Goal: Transaction & Acquisition: Purchase product/service

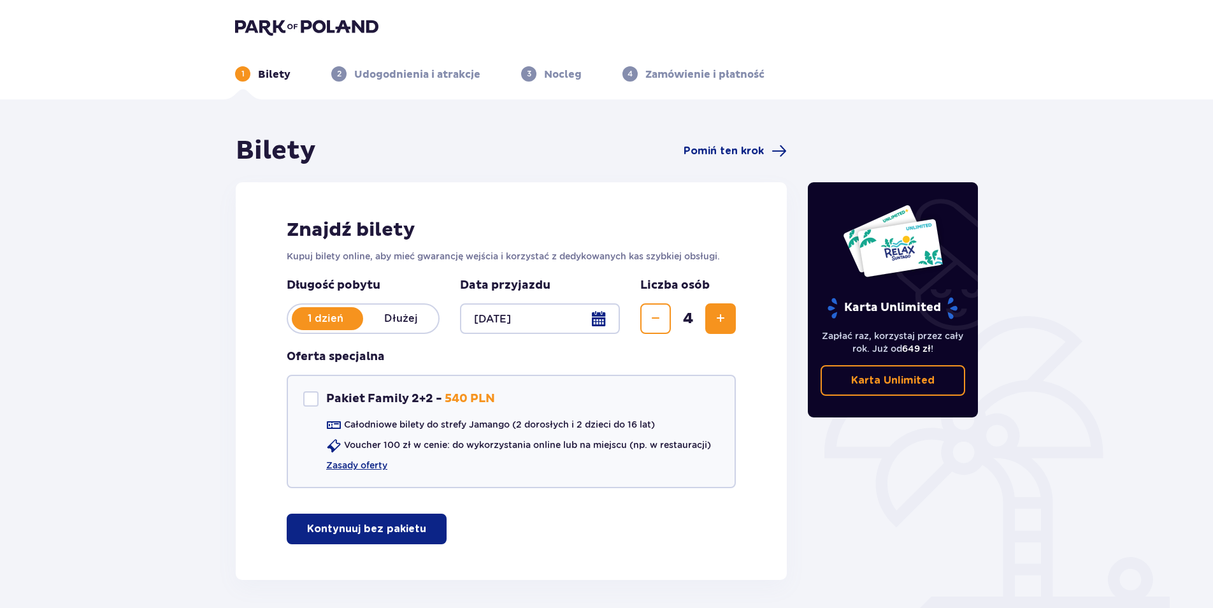
click at [345, 532] on p "Kontynuuj bez pakietu" at bounding box center [366, 529] width 119 height 14
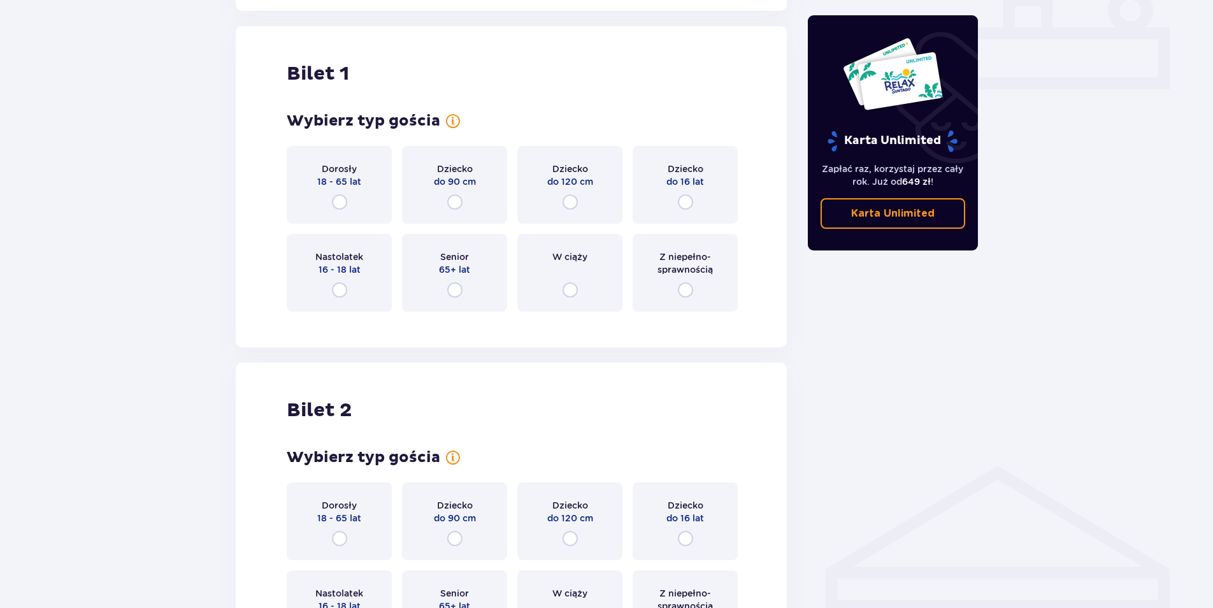
scroll to position [580, 0]
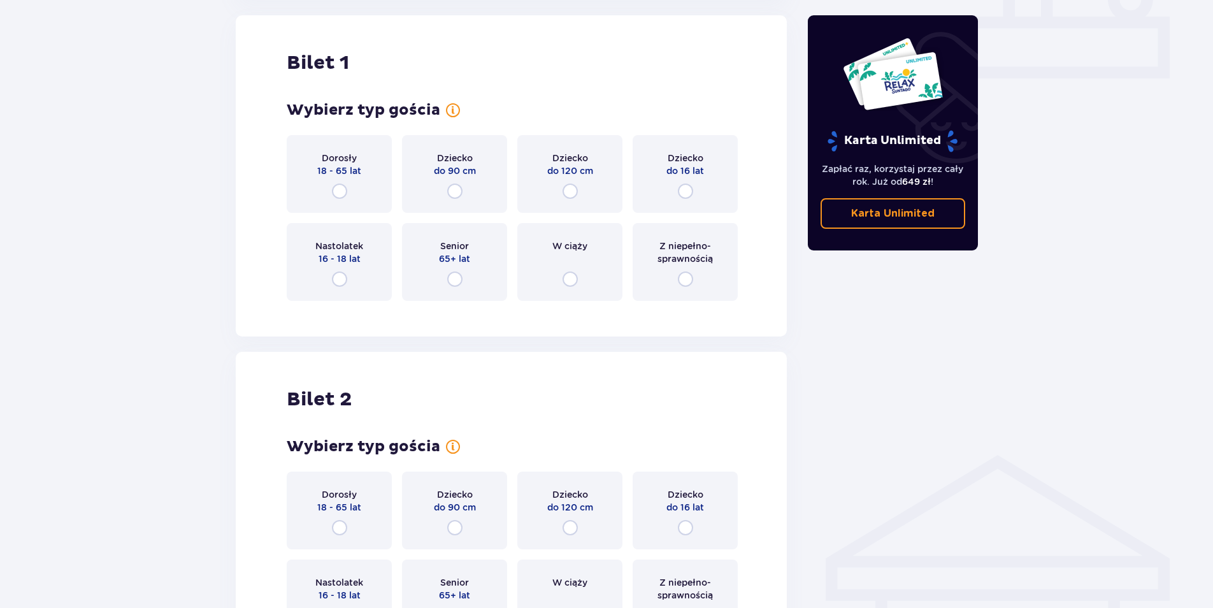
click at [334, 188] on input "radio" at bounding box center [339, 190] width 15 height 15
radio input "true"
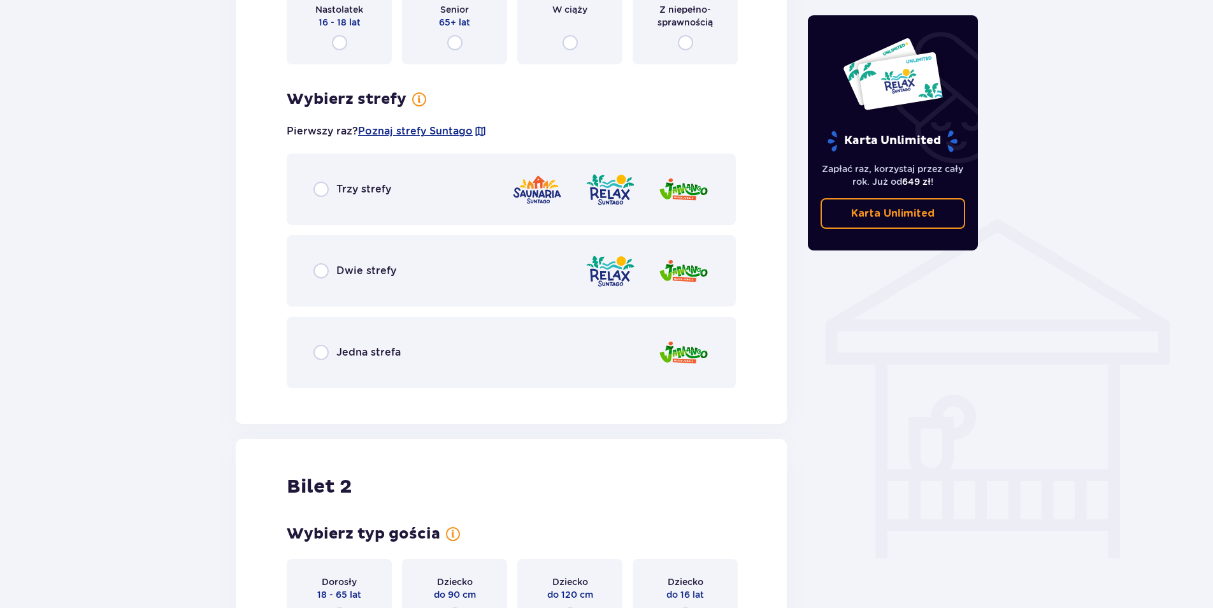
scroll to position [699, 0]
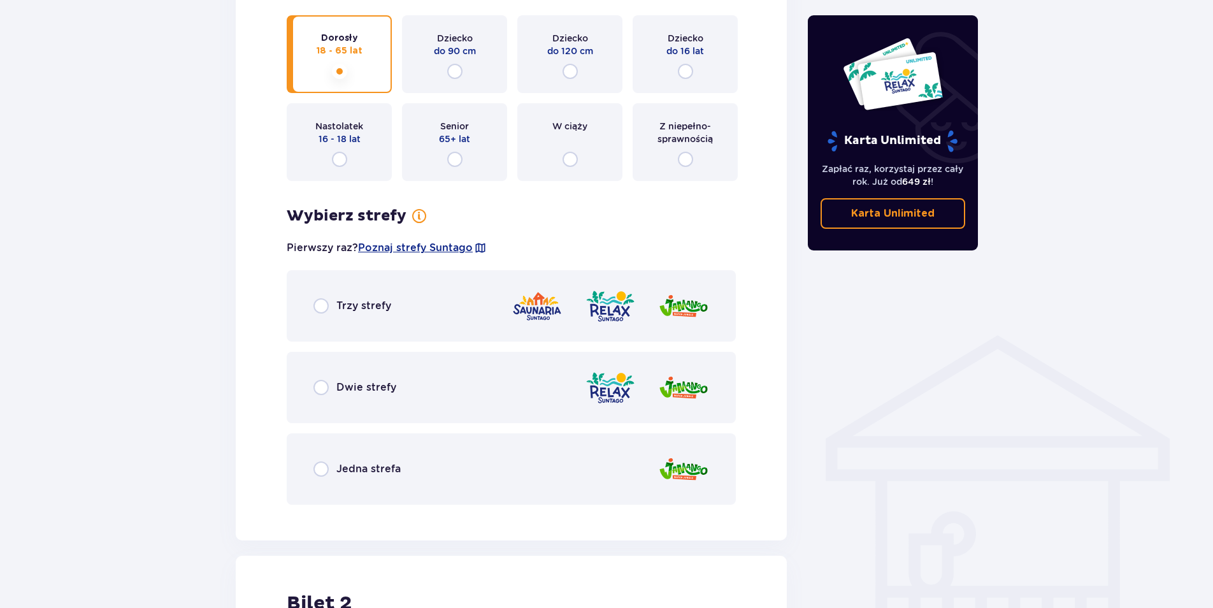
click at [683, 71] on input "radio" at bounding box center [685, 71] width 15 height 15
radio input "true"
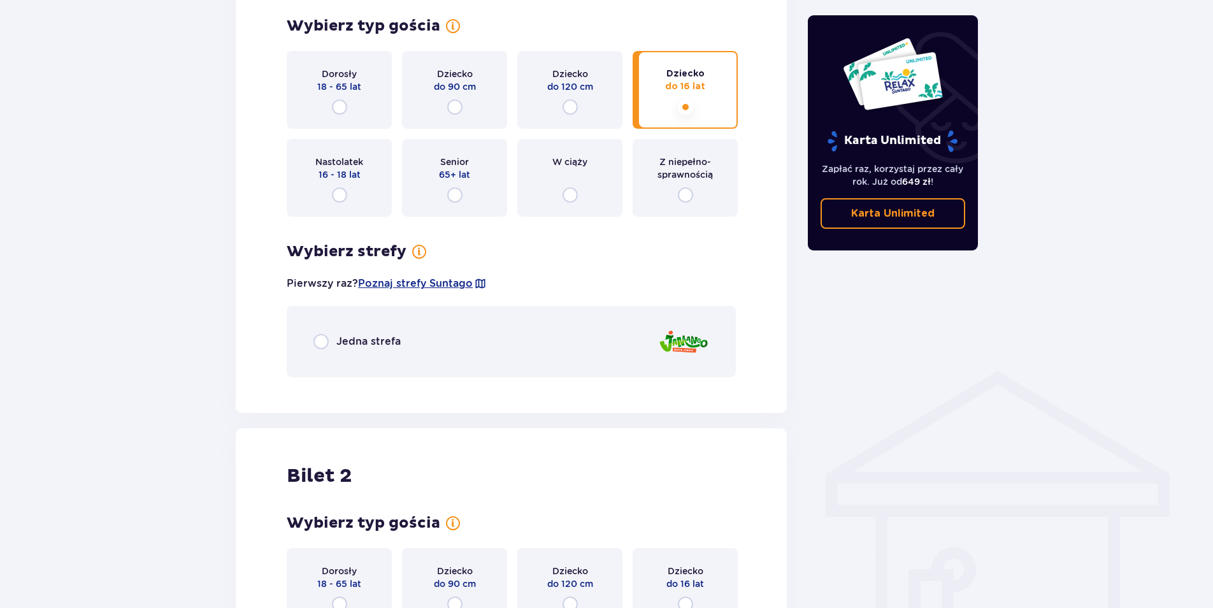
scroll to position [445, 0]
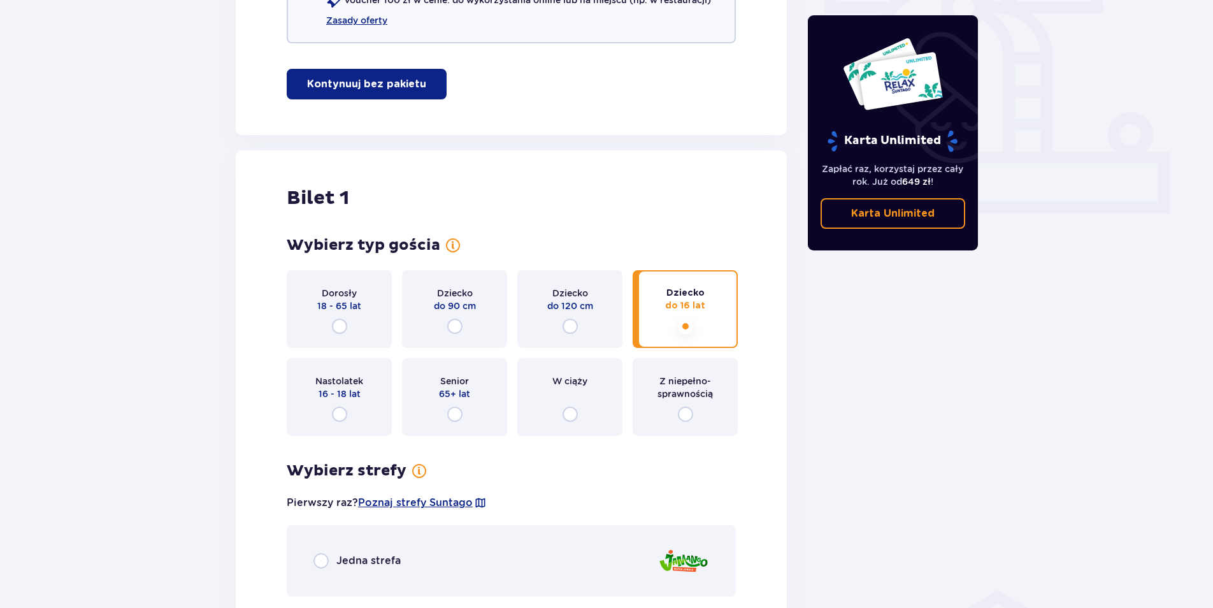
click at [341, 327] on input "radio" at bounding box center [339, 325] width 15 height 15
radio input "true"
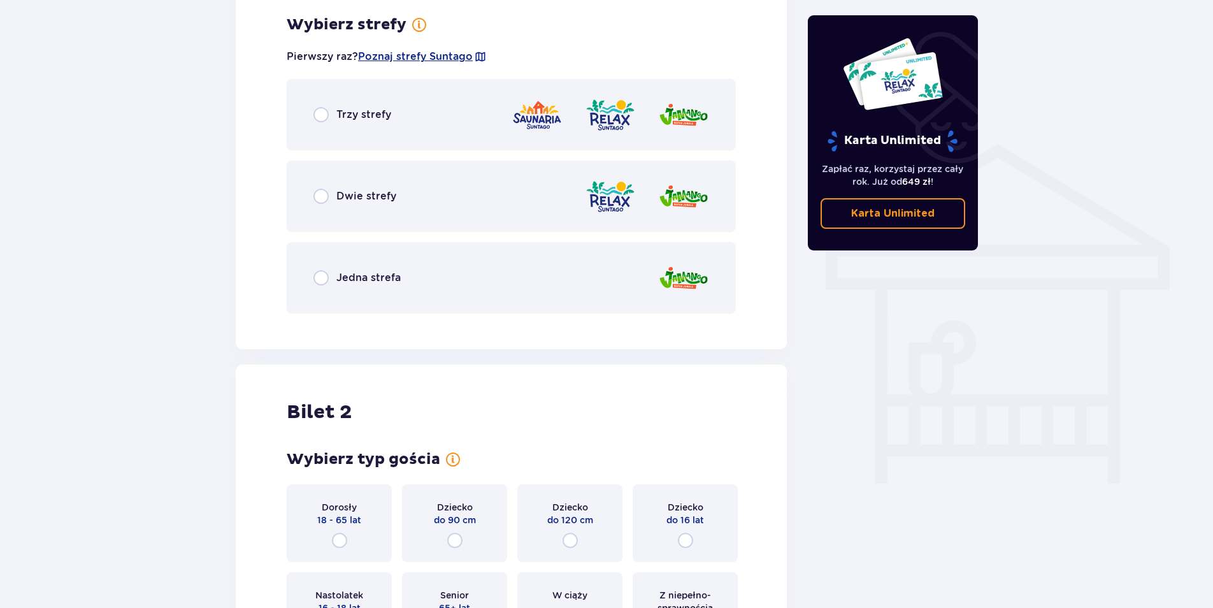
scroll to position [892, 0]
click at [323, 276] on input "radio" at bounding box center [320, 276] width 15 height 15
radio input "true"
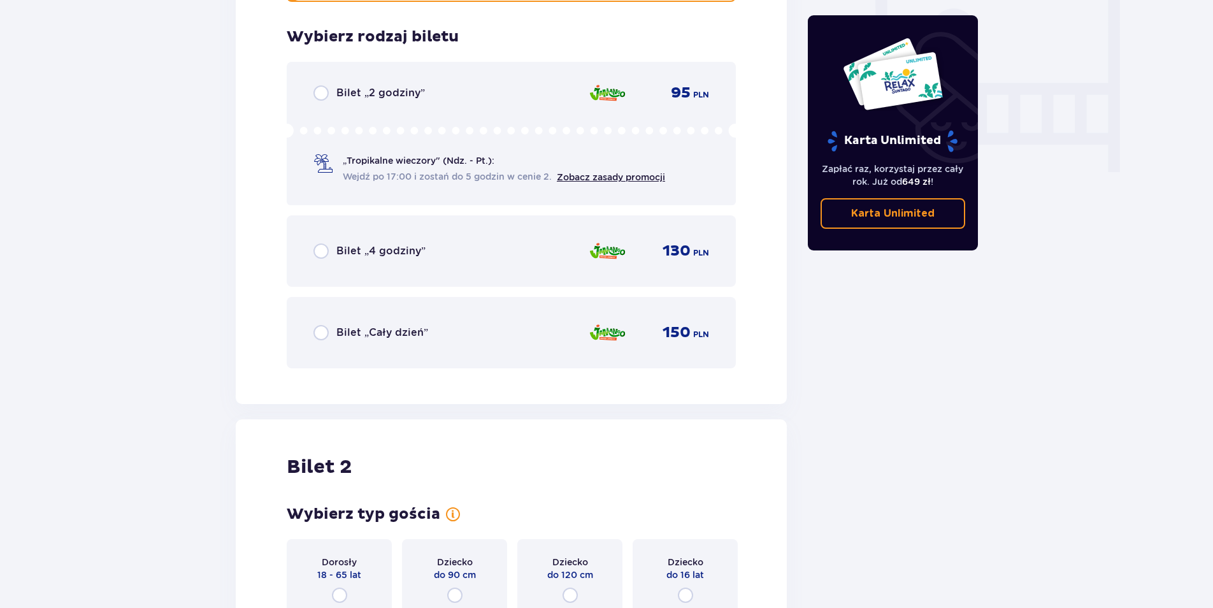
scroll to position [1214, 0]
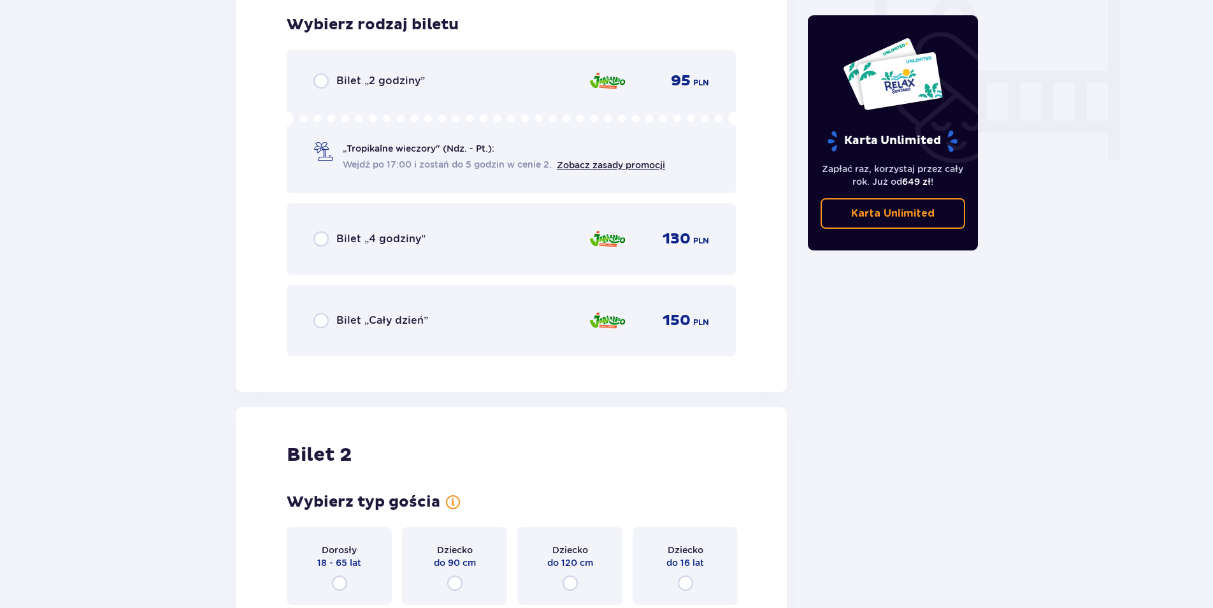
click at [324, 320] on input "radio" at bounding box center [320, 320] width 15 height 15
radio input "true"
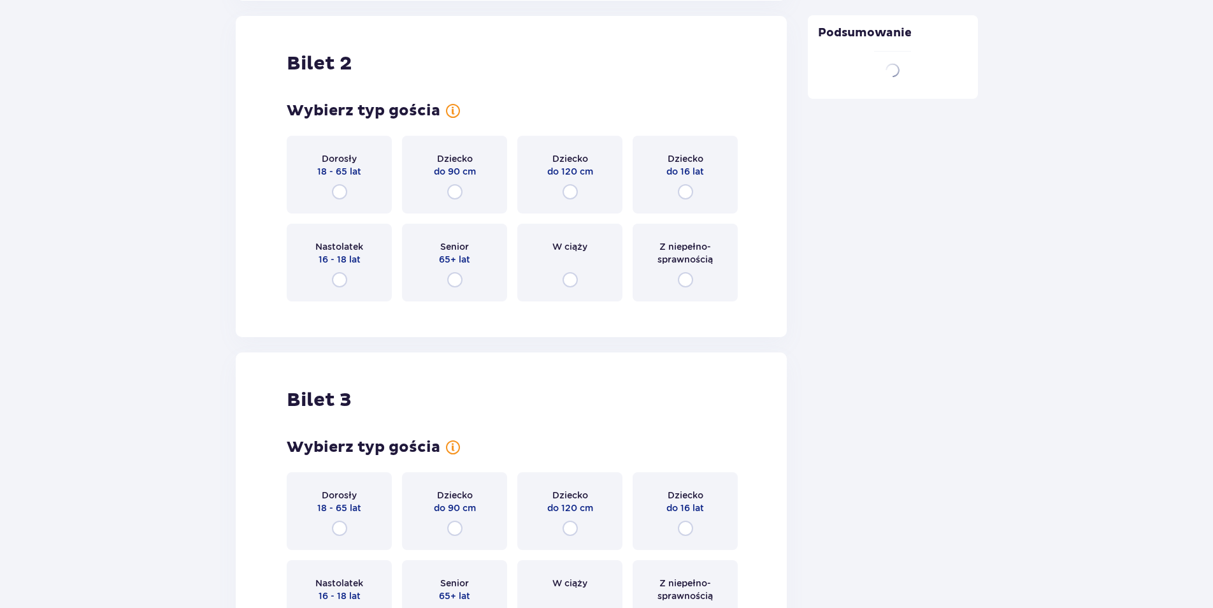
scroll to position [1606, 0]
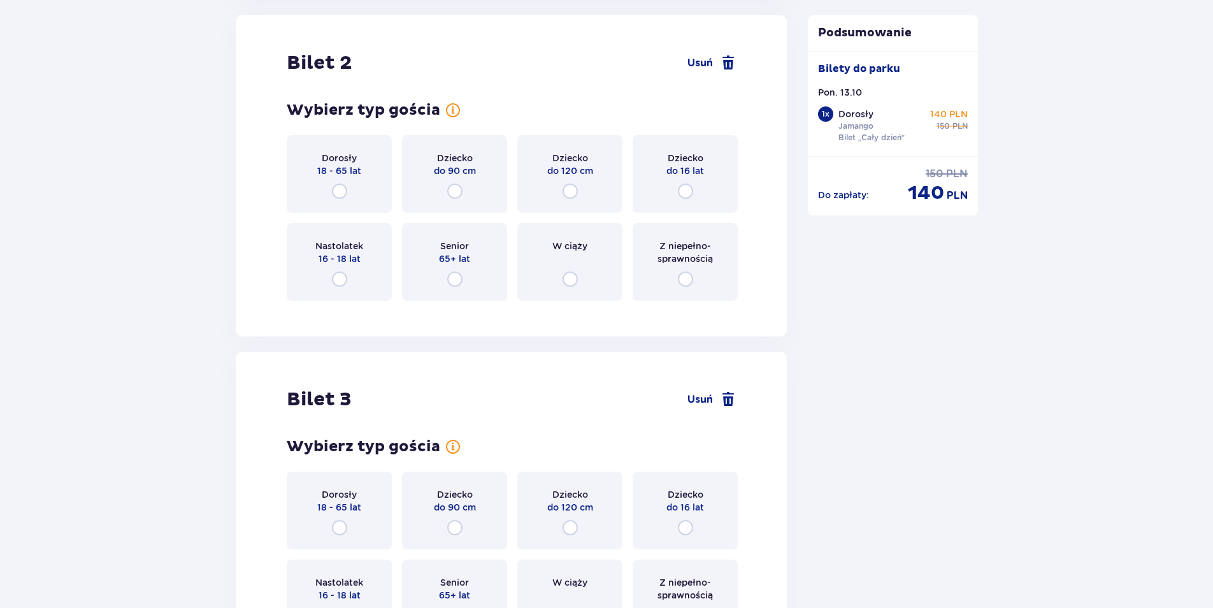
click at [343, 190] on input "radio" at bounding box center [339, 190] width 15 height 15
radio input "true"
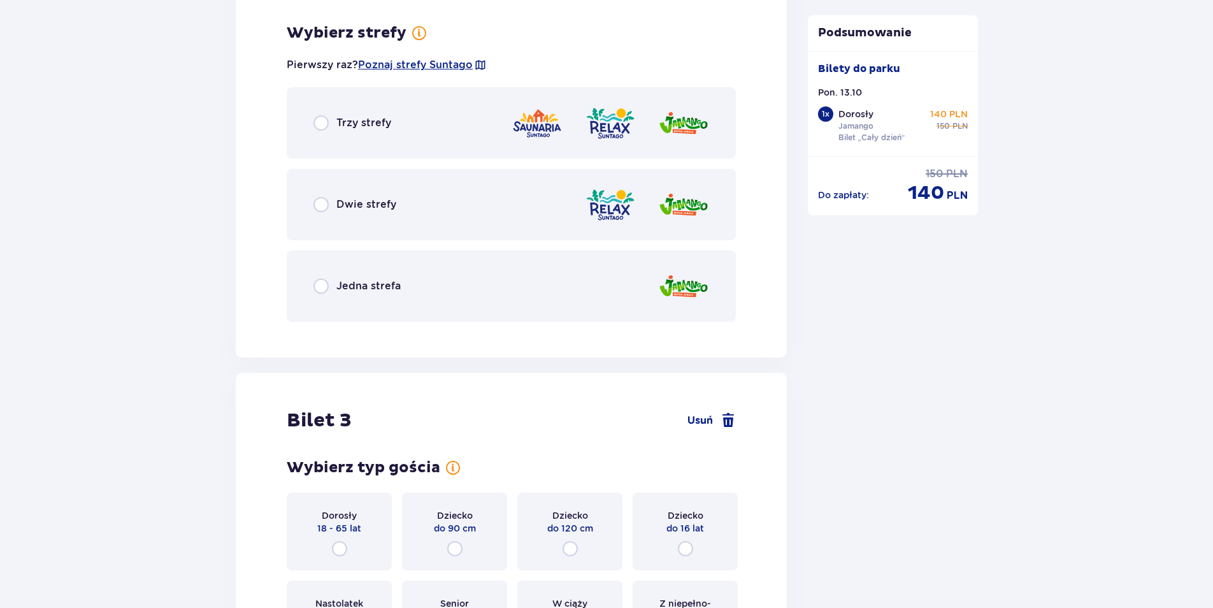
scroll to position [1916, 0]
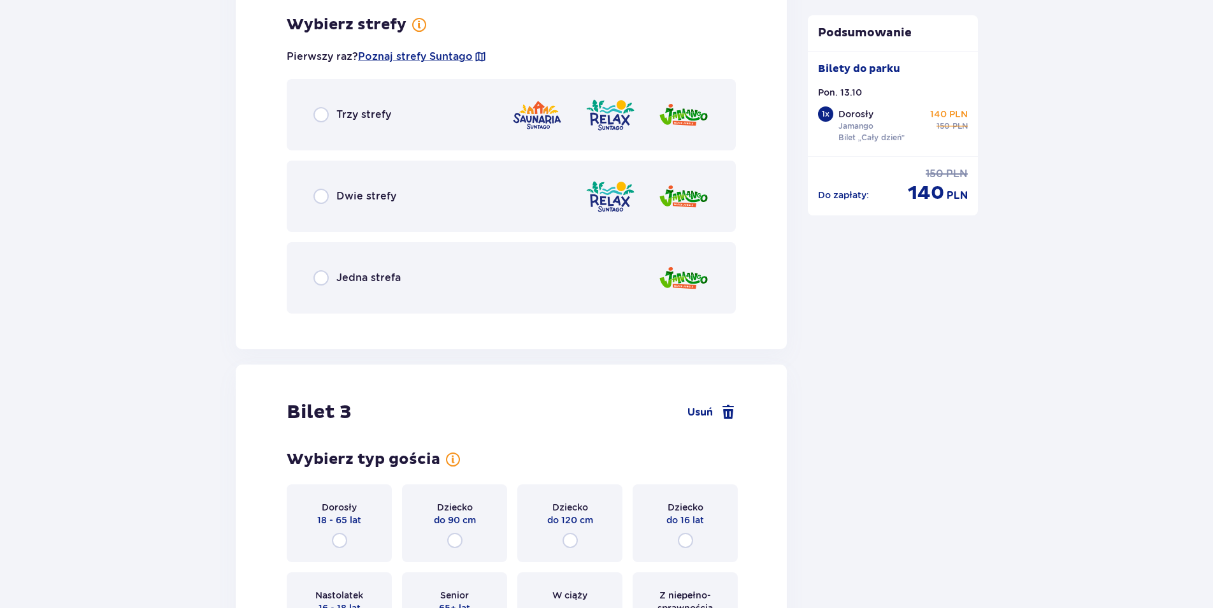
click at [322, 273] on input "radio" at bounding box center [320, 277] width 15 height 15
radio input "true"
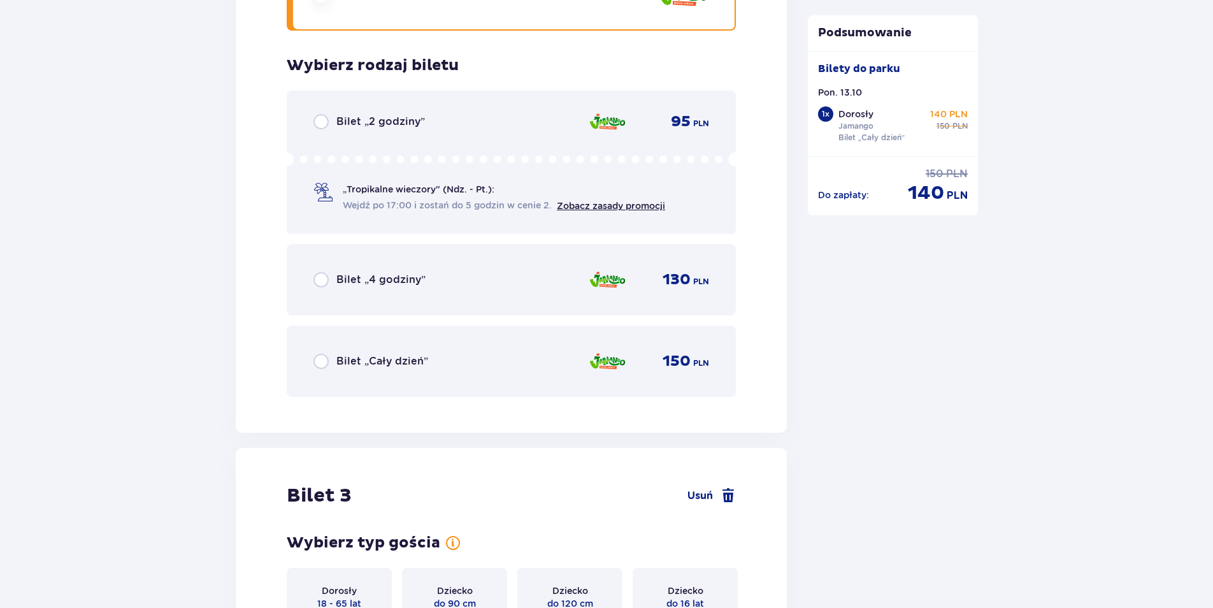
scroll to position [2240, 0]
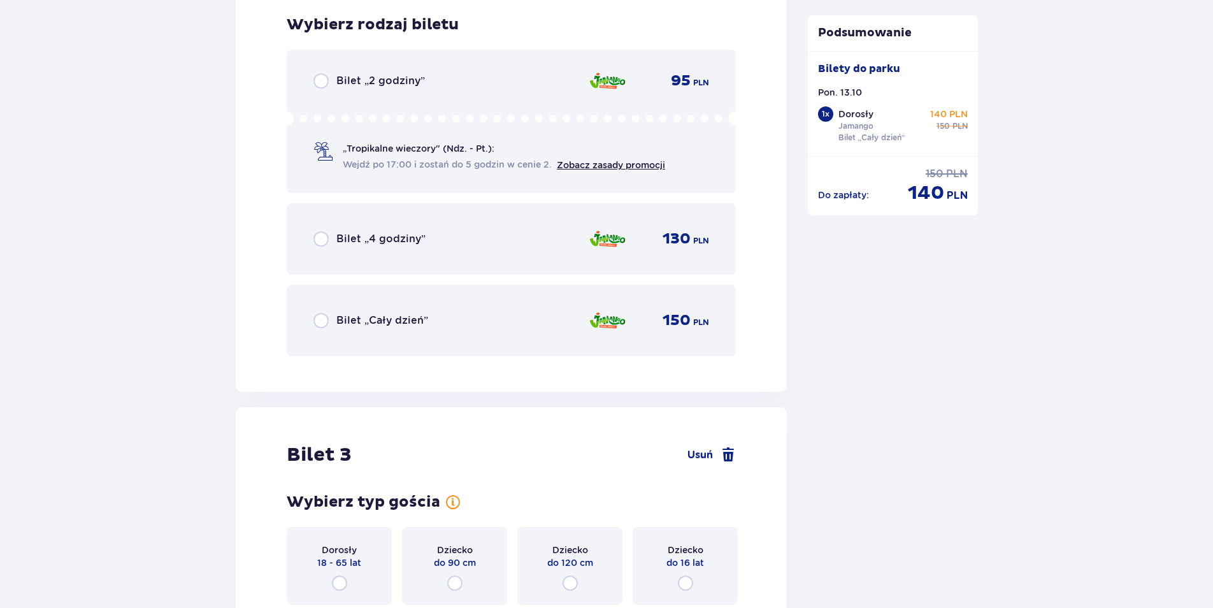
click at [322, 321] on input "radio" at bounding box center [320, 320] width 15 height 15
radio input "true"
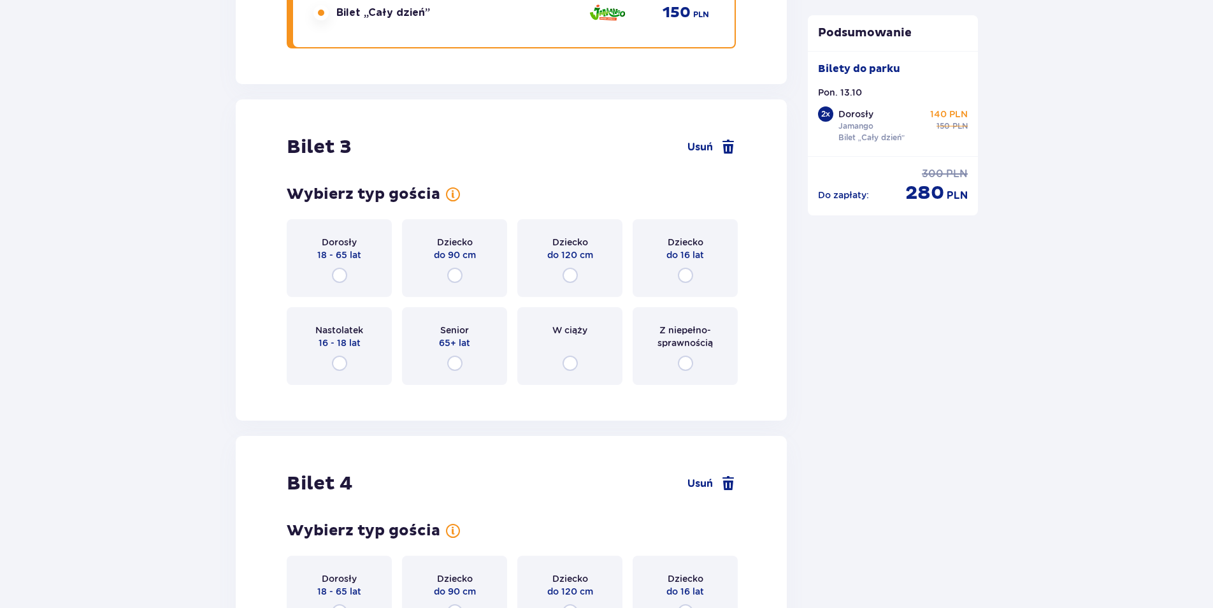
scroll to position [2632, 0]
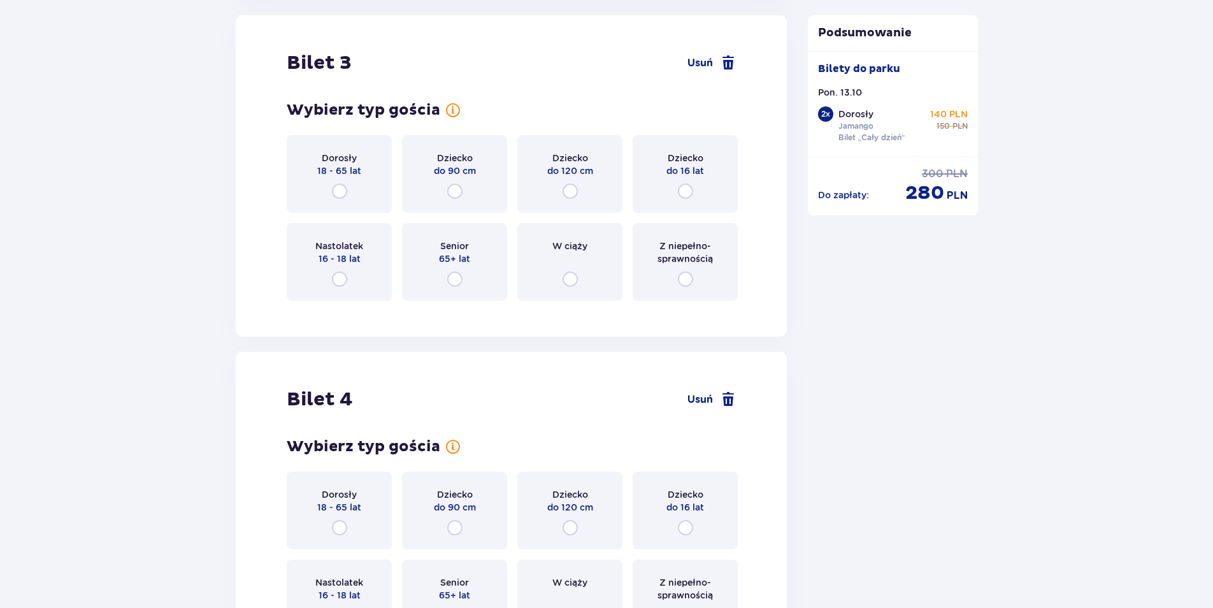
click at [339, 191] on input "radio" at bounding box center [339, 190] width 15 height 15
radio input "true"
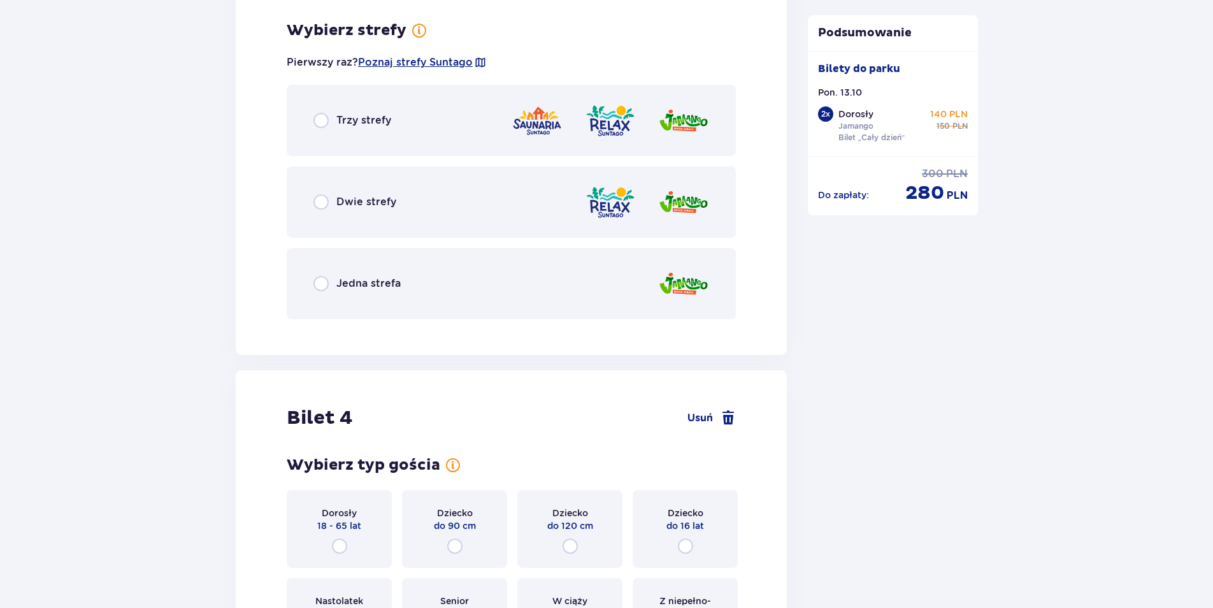
scroll to position [2942, 0]
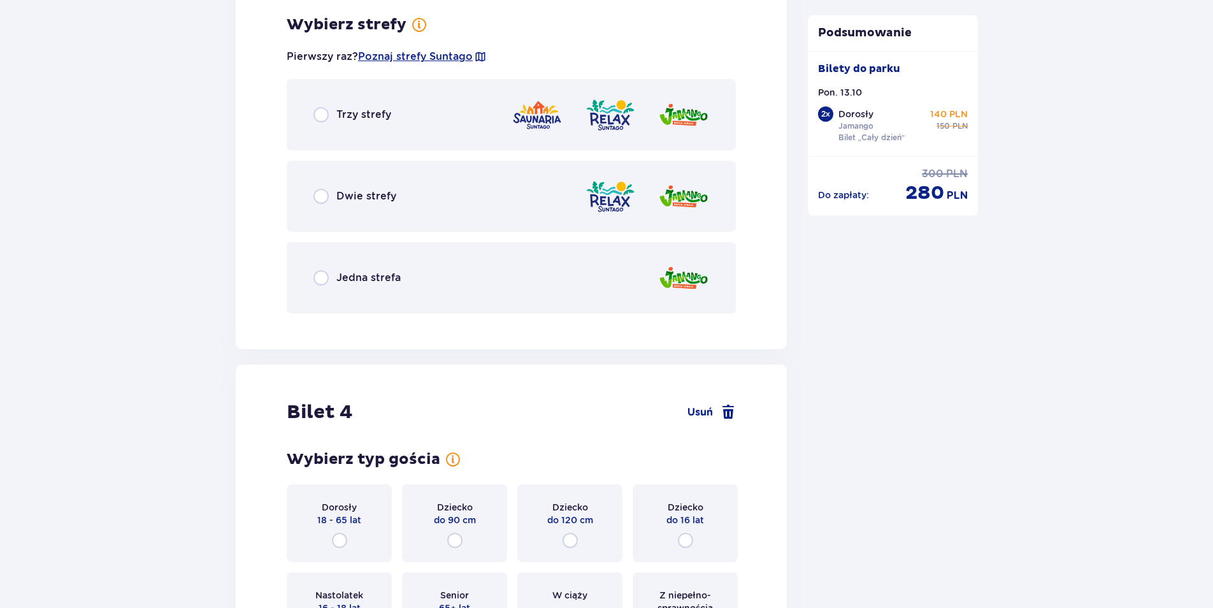
click at [322, 276] on input "radio" at bounding box center [320, 277] width 15 height 15
radio input "true"
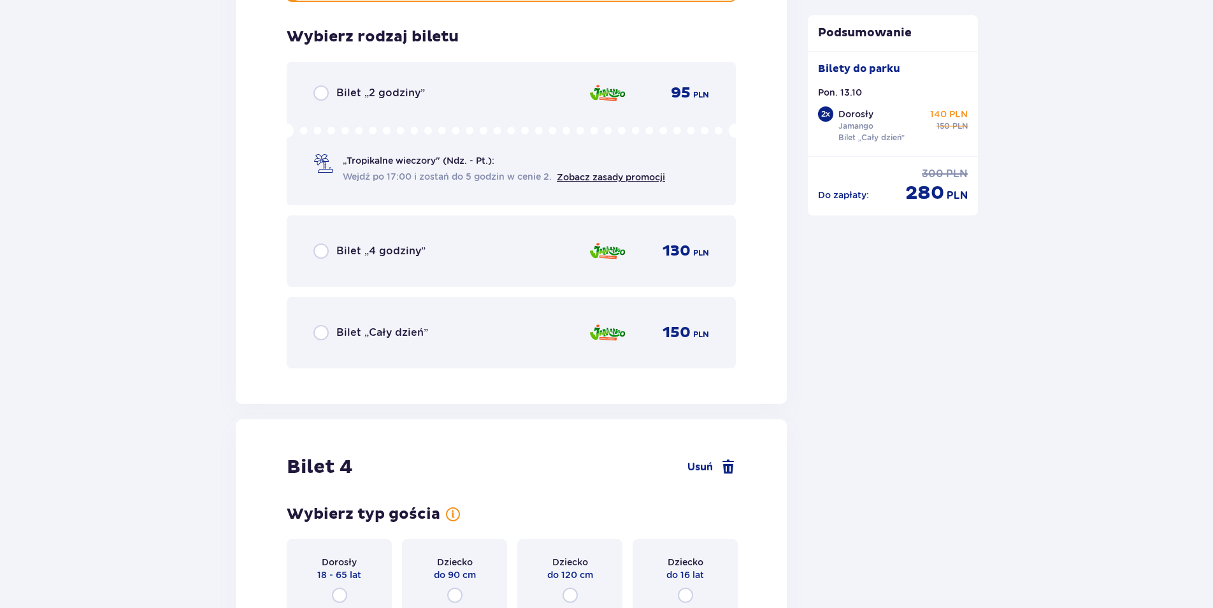
scroll to position [3266, 0]
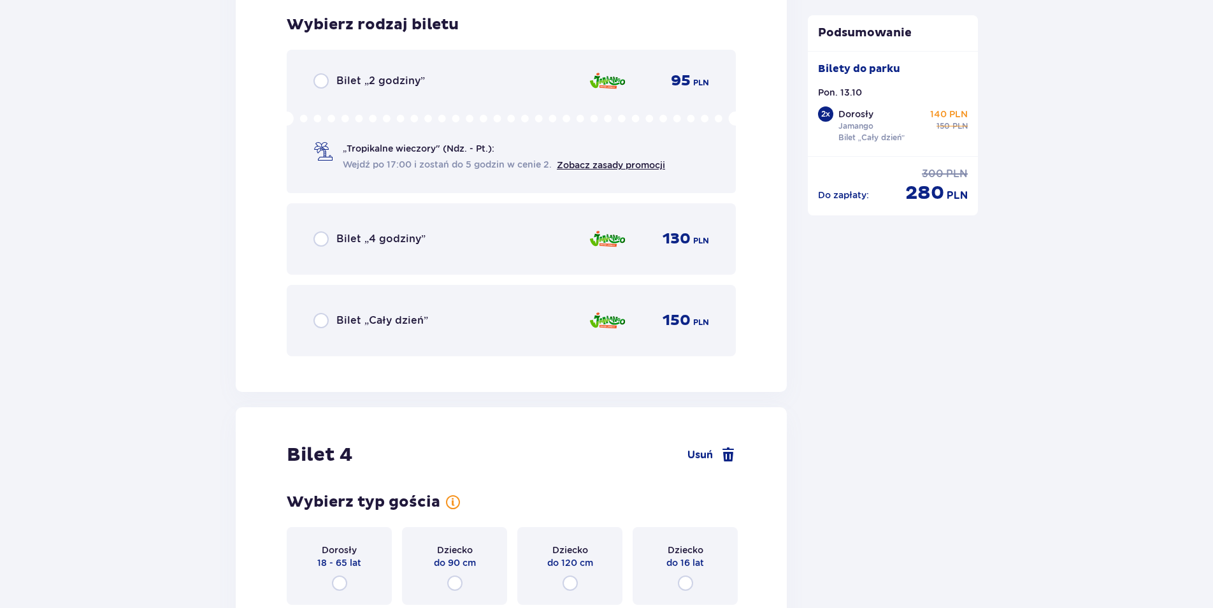
click at [315, 318] on input "radio" at bounding box center [320, 320] width 15 height 15
radio input "true"
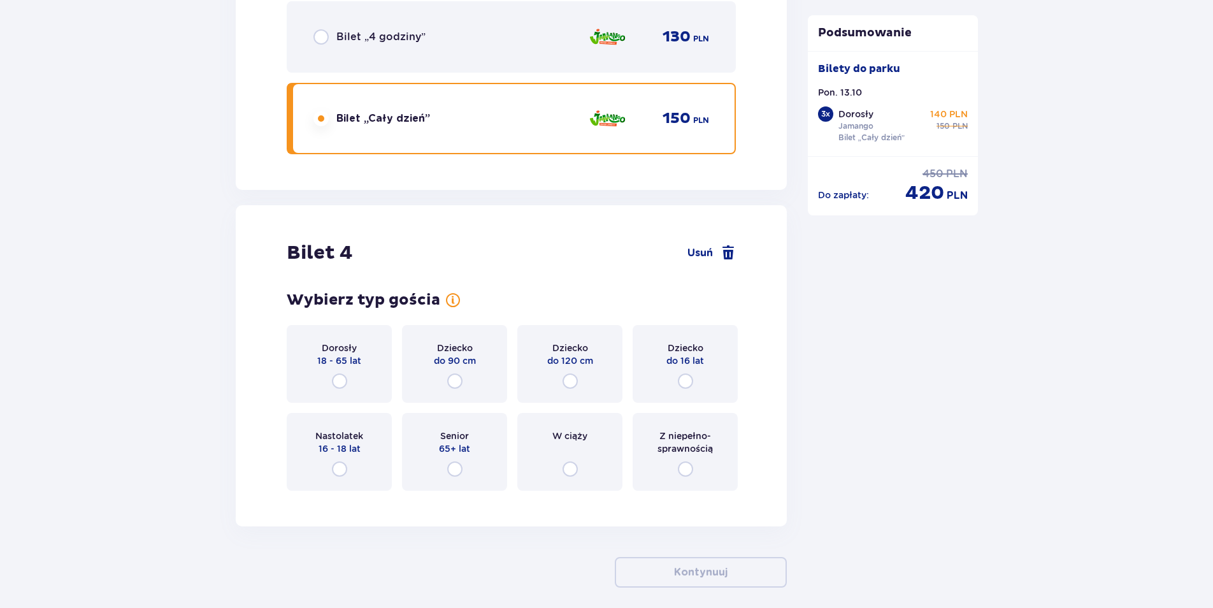
scroll to position [3524, 0]
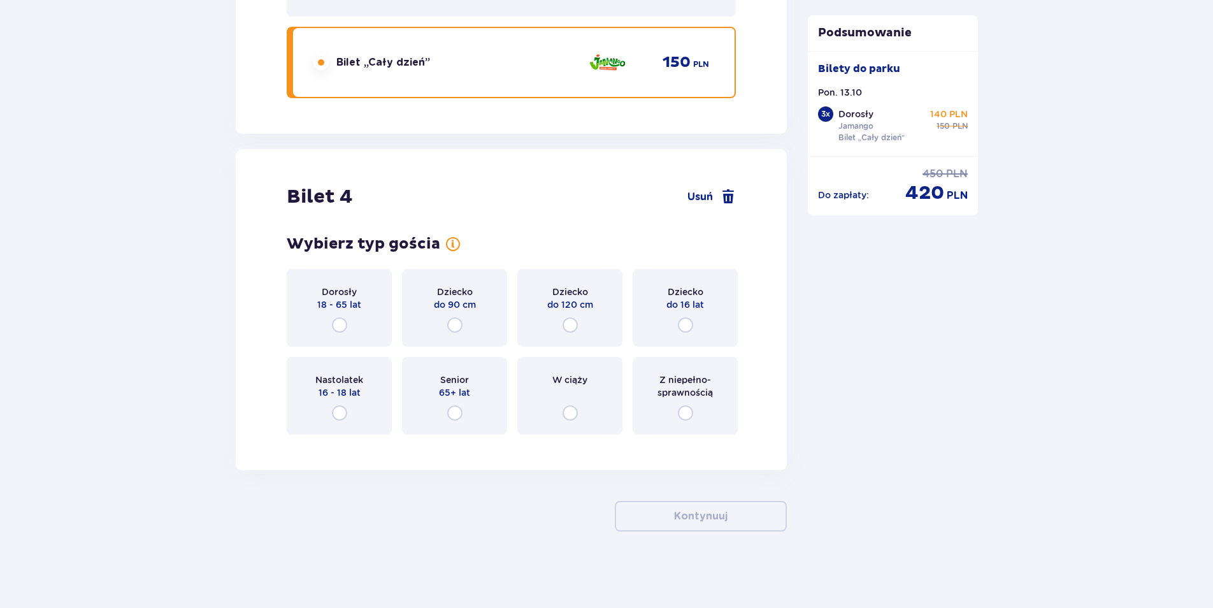
click at [679, 324] on input "radio" at bounding box center [685, 324] width 15 height 15
radio input "true"
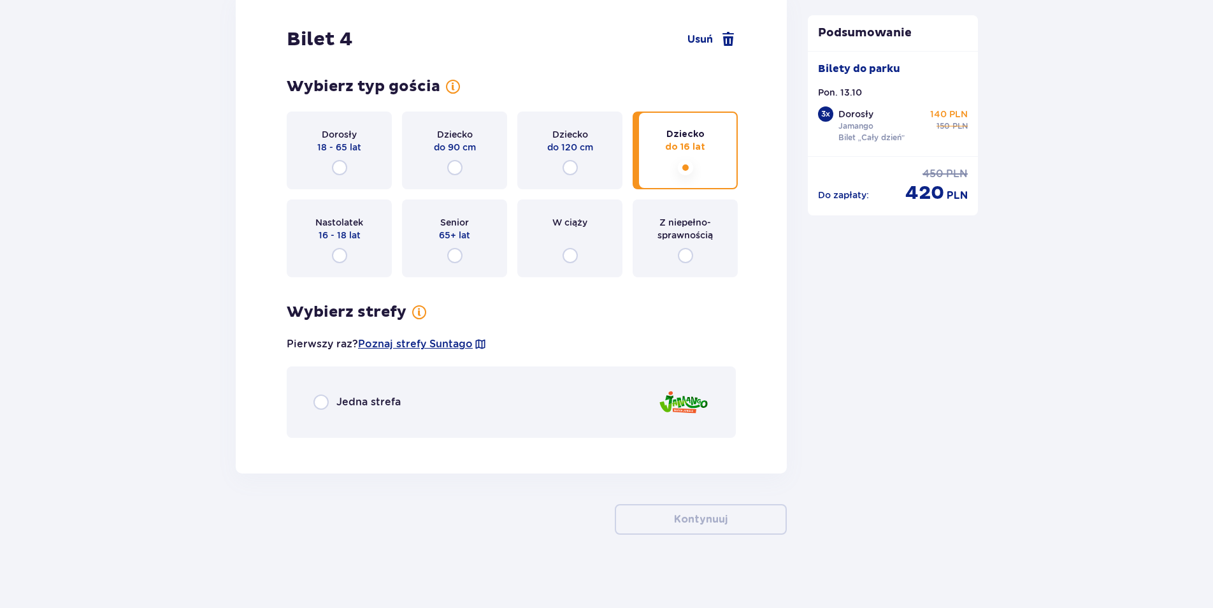
scroll to position [3684, 0]
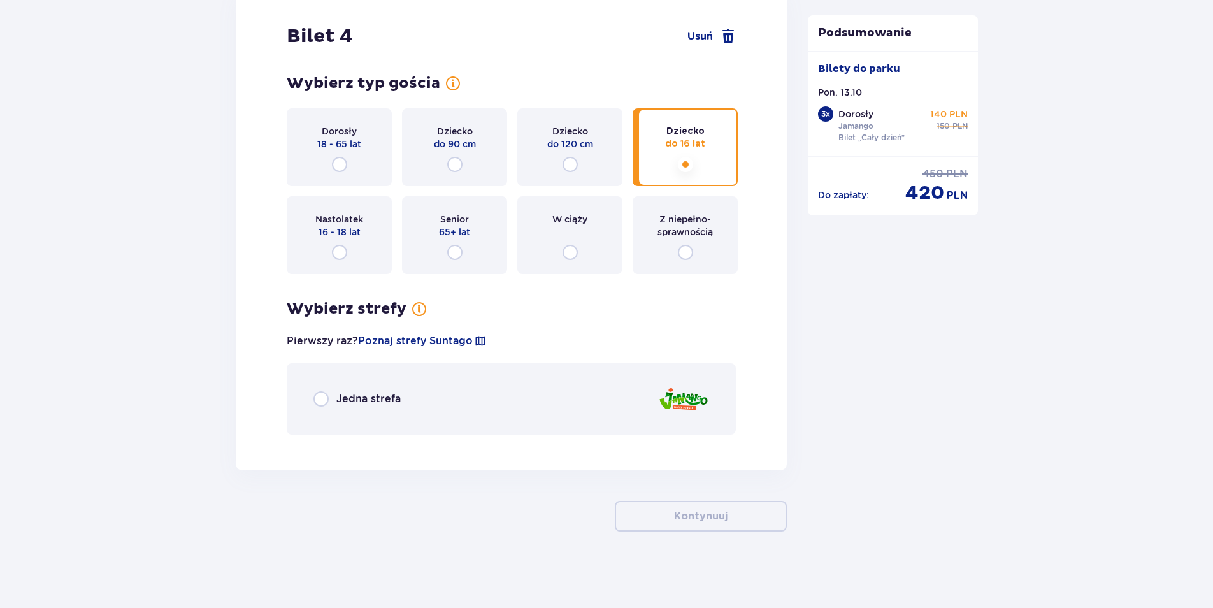
click at [324, 403] on input "radio" at bounding box center [320, 398] width 15 height 15
radio input "true"
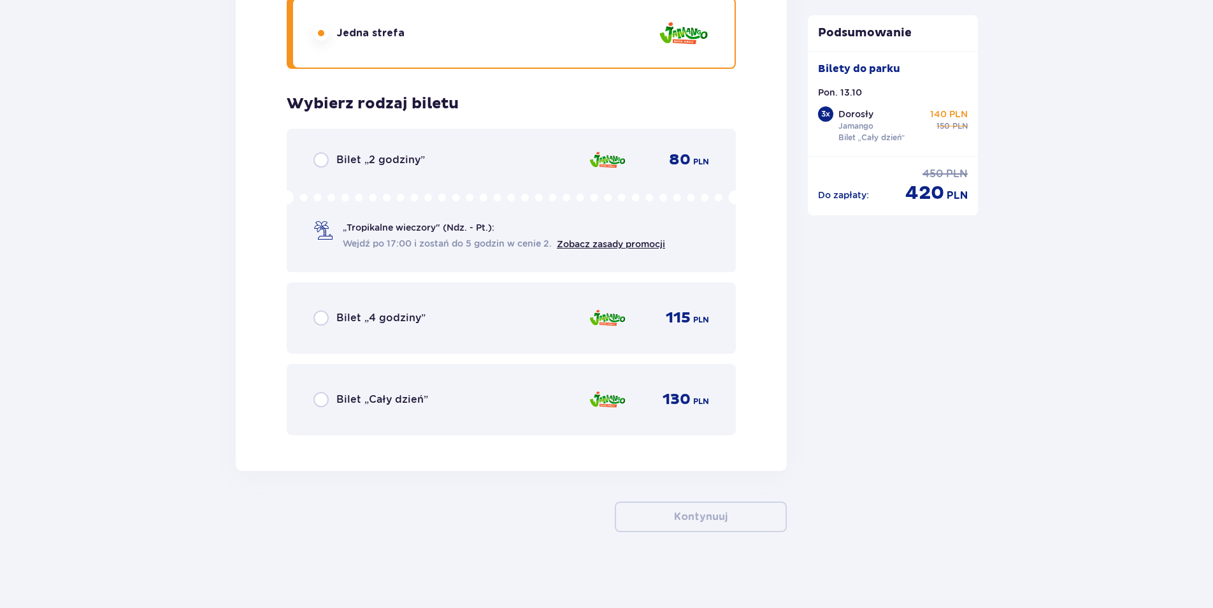
scroll to position [4051, 0]
click at [320, 396] on input "radio" at bounding box center [320, 398] width 15 height 15
radio input "true"
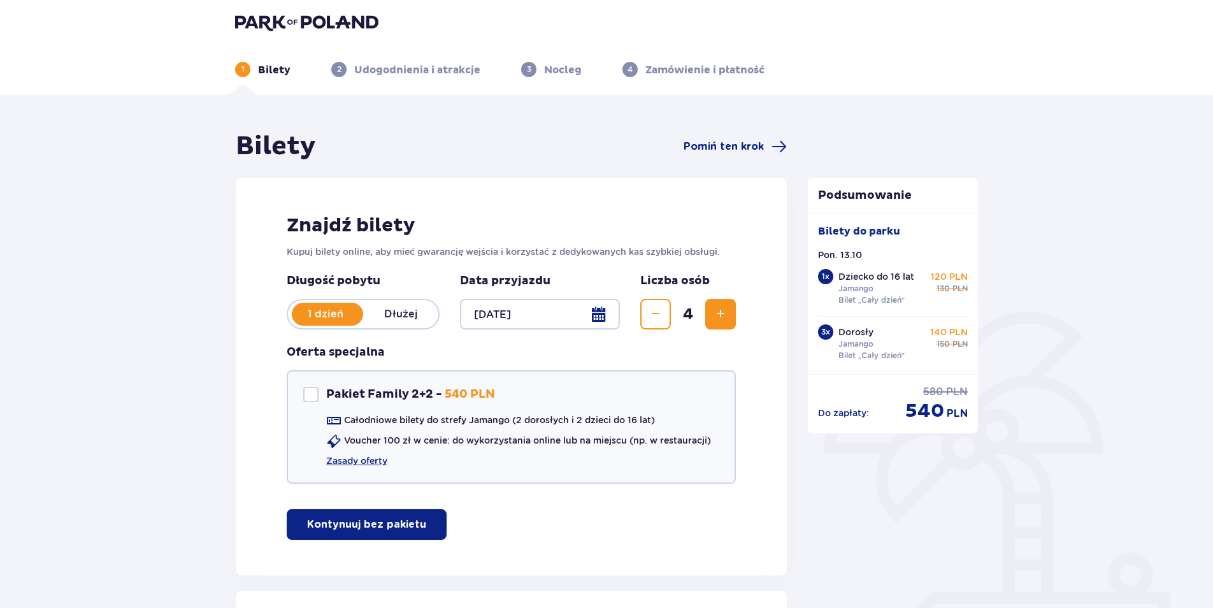
scroll to position [0, 0]
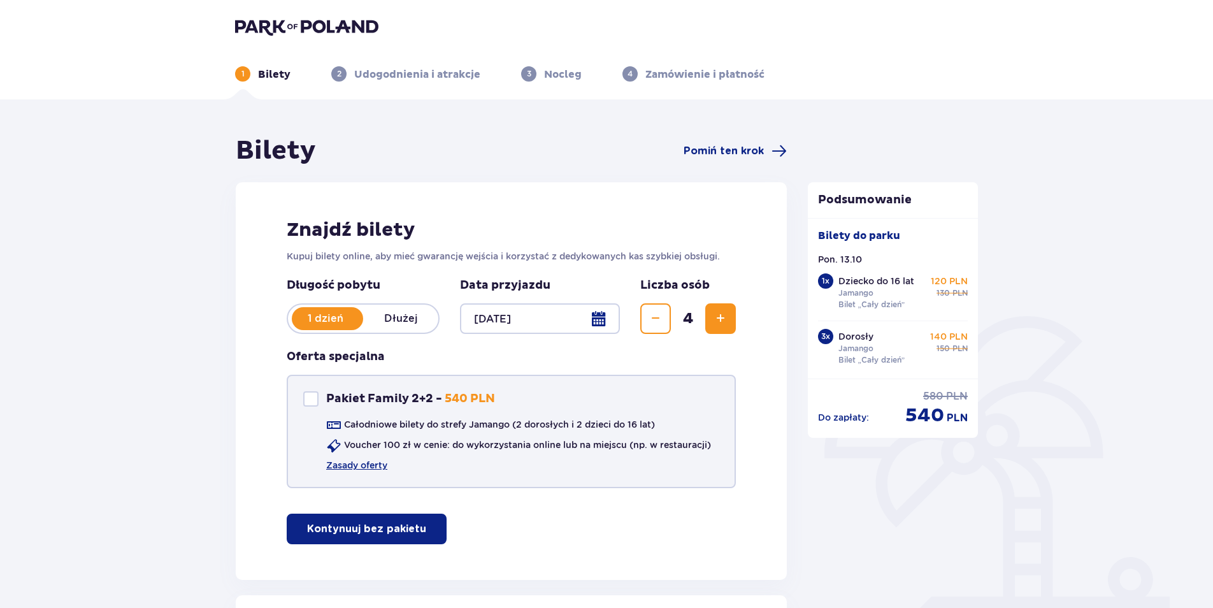
click at [311, 397] on div "Pakiet Family 2+2" at bounding box center [310, 398] width 15 height 15
drag, startPoint x: 311, startPoint y: 397, endPoint x: 306, endPoint y: 436, distance: 38.6
click at [310, 397] on span at bounding box center [311, 399] width 8 height 8
checkbox input "false"
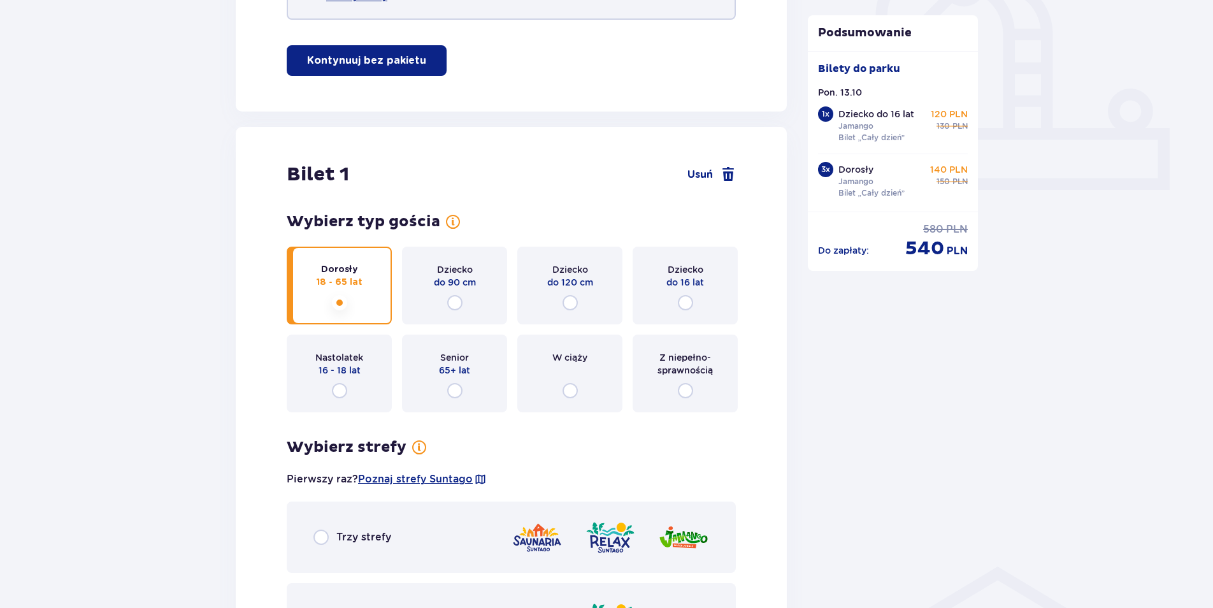
scroll to position [637, 0]
